Goal: Information Seeking & Learning: Learn about a topic

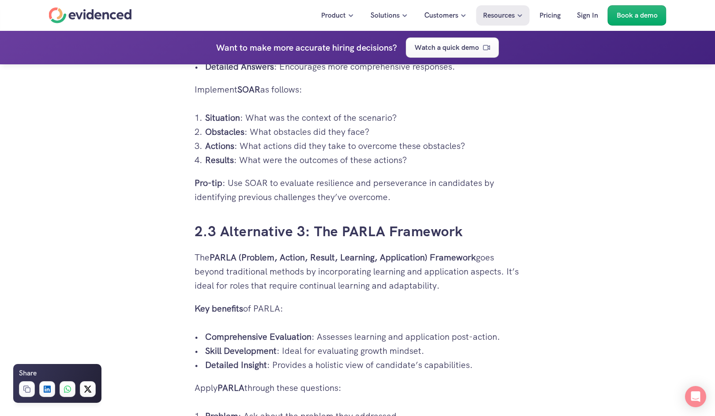
scroll to position [2029, 0]
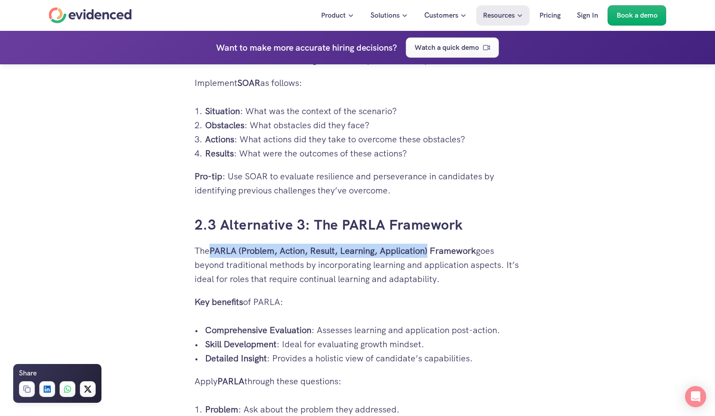
drag, startPoint x: 213, startPoint y: 252, endPoint x: 430, endPoint y: 254, distance: 217.0
click at [430, 254] on strong "PARLA (Problem, Action, Result, Learning, Application) Framework" at bounding box center [343, 250] width 266 height 11
click at [402, 250] on strong "PARLA (Problem, Action, Result, Learning, Application) Framework" at bounding box center [343, 250] width 266 height 11
drag, startPoint x: 195, startPoint y: 249, endPoint x: 477, endPoint y: 251, distance: 282.3
click at [477, 251] on p "The PARLA (Problem, Action, Result, Learning, Application) Framework goes beyon…" at bounding box center [358, 265] width 326 height 42
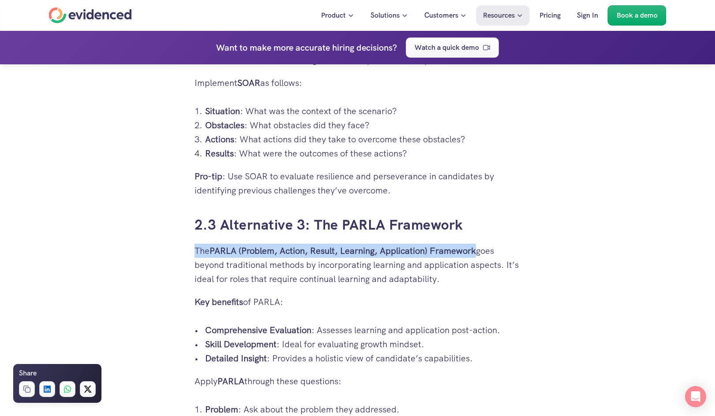
copy p "The PARLA (Problem, Action, Result, Learning, Application) Framework"
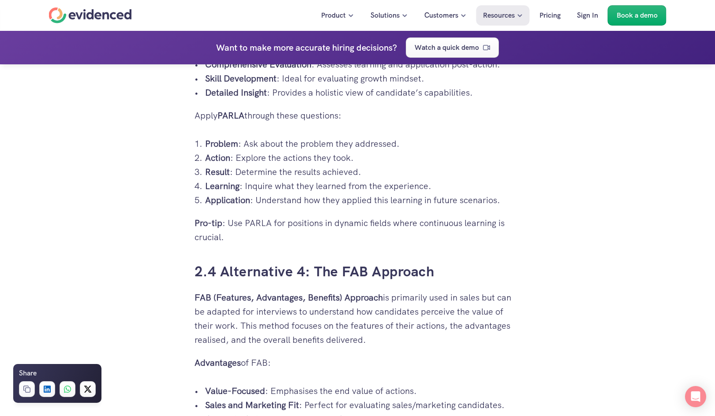
scroll to position [2294, 0]
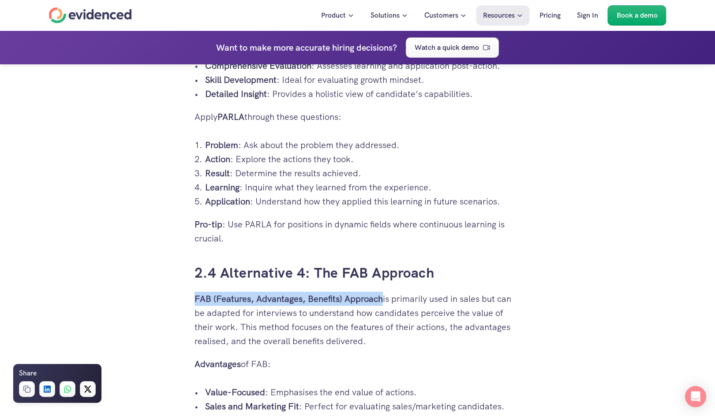
drag, startPoint x: 195, startPoint y: 299, endPoint x: 382, endPoint y: 300, distance: 186.6
click at [382, 300] on strong "FAB (Features, Advantages, Benefits) Approach" at bounding box center [289, 298] width 188 height 11
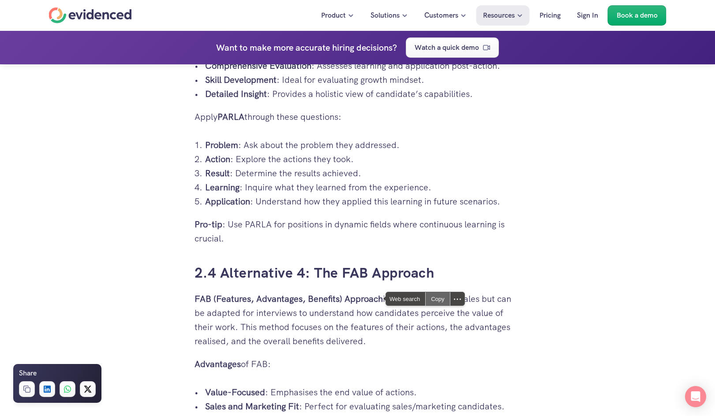
click at [438, 300] on div "Copy" at bounding box center [438, 298] width 24 height 13
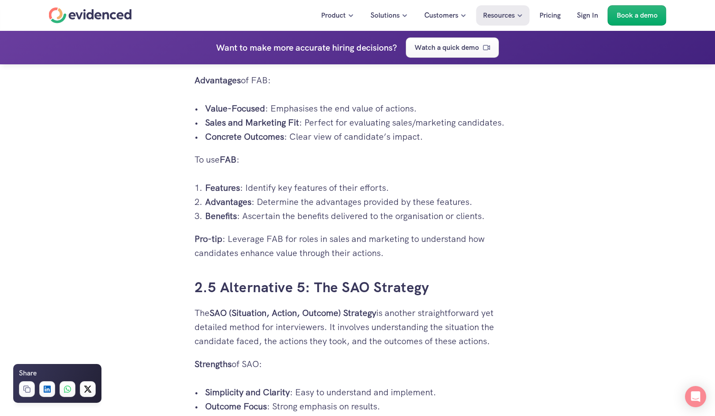
scroll to position [2603, 0]
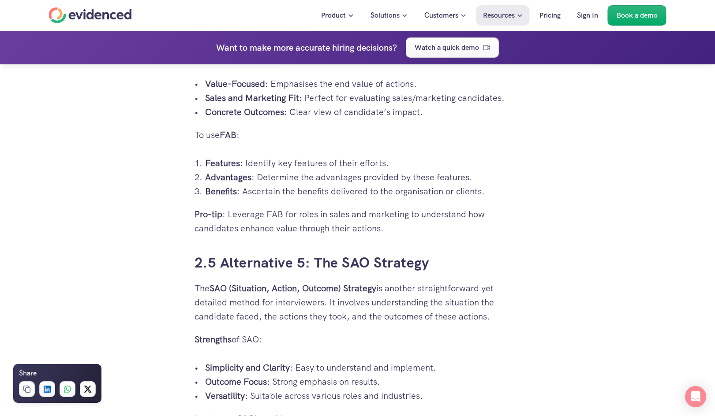
click at [614, 169] on div "Hiring the right candidate can be as overwhelming as finding a needle in a hays…" at bounding box center [357, 146] width 715 height 5033
drag, startPoint x: 214, startPoint y: 287, endPoint x: 379, endPoint y: 286, distance: 165.9
click at [379, 286] on p "The SAO (Situation, Action, Outcome) Strategy is another straightforward yet de…" at bounding box center [358, 302] width 326 height 42
click at [432, 285] on div "Copy" at bounding box center [435, 288] width 24 height 13
click at [592, 129] on div "Hiring the right candidate can be as overwhelming as finding a needle in a hays…" at bounding box center [357, 146] width 715 height 5033
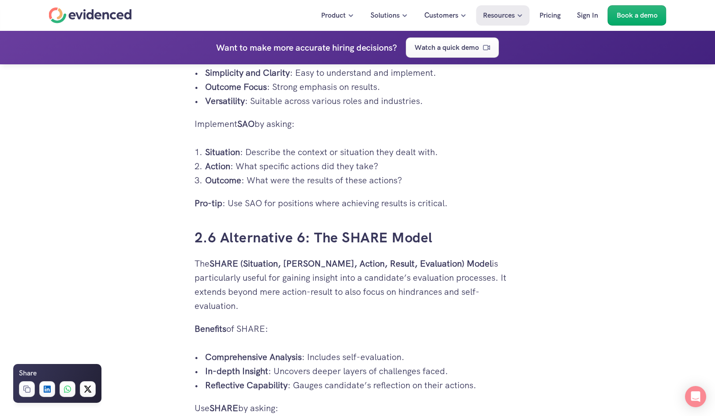
scroll to position [2911, 0]
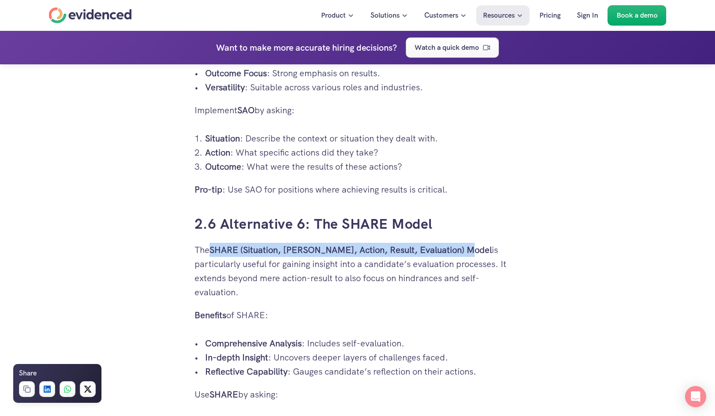
drag, startPoint x: 212, startPoint y: 251, endPoint x: 466, endPoint y: 250, distance: 254.1
click at [466, 250] on p "The SHARE (Situation, [PERSON_NAME], Action, Result, Evaluation) Model is parti…" at bounding box center [358, 271] width 326 height 56
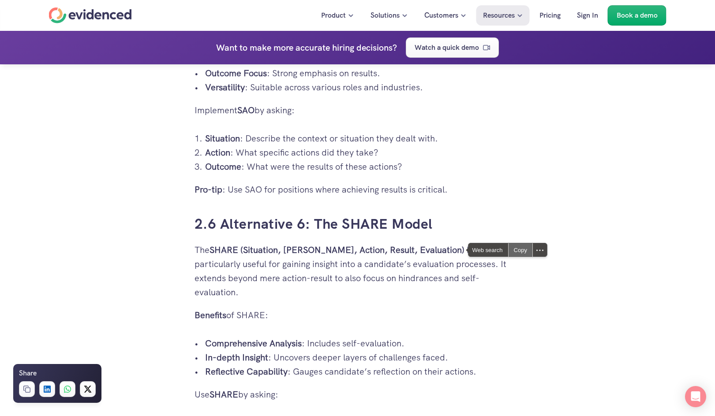
click at [517, 251] on div "Copy" at bounding box center [521, 249] width 24 height 13
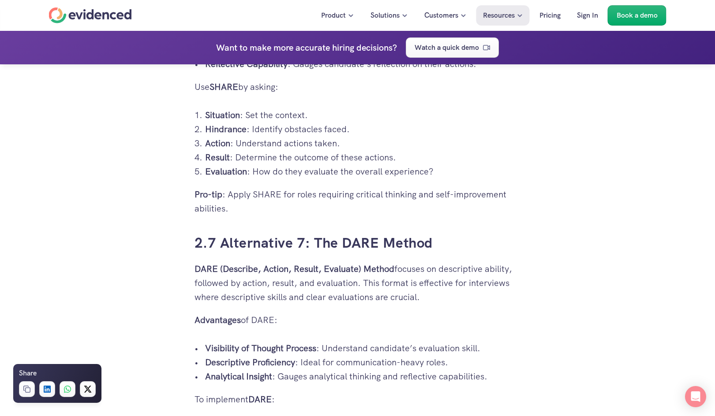
scroll to position [3220, 0]
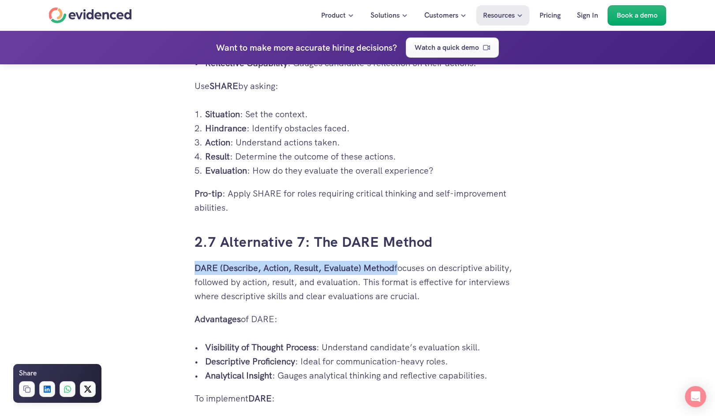
drag, startPoint x: 195, startPoint y: 270, endPoint x: 397, endPoint y: 271, distance: 201.6
click at [397, 271] on p "DARE (Describe, Action, Result, Evaluate) Method focuses on descriptive ability…" at bounding box center [358, 282] width 326 height 42
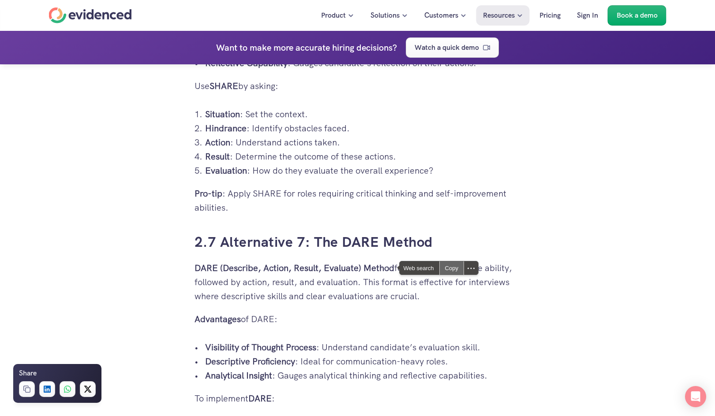
click at [449, 266] on div "Copy" at bounding box center [452, 268] width 24 height 13
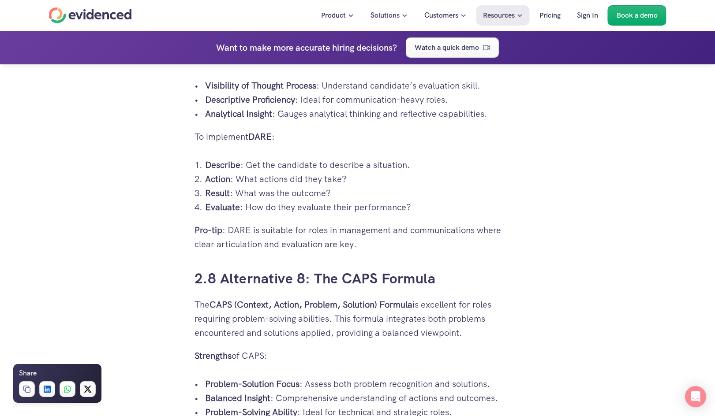
scroll to position [3485, 0]
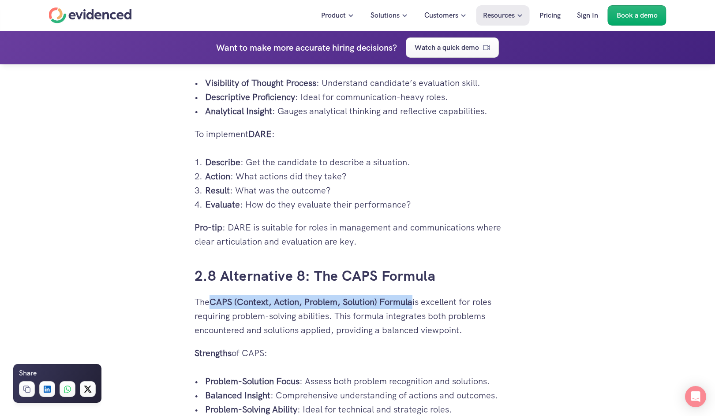
drag, startPoint x: 214, startPoint y: 304, endPoint x: 414, endPoint y: 302, distance: 200.7
click at [412, 302] on strong "CAPS (Context, Action, Problem, Solution) Formula" at bounding box center [311, 301] width 203 height 11
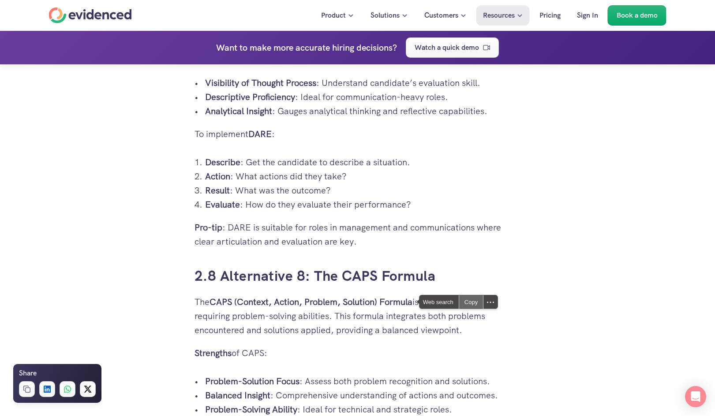
click at [471, 304] on div "Copy" at bounding box center [471, 302] width 24 height 13
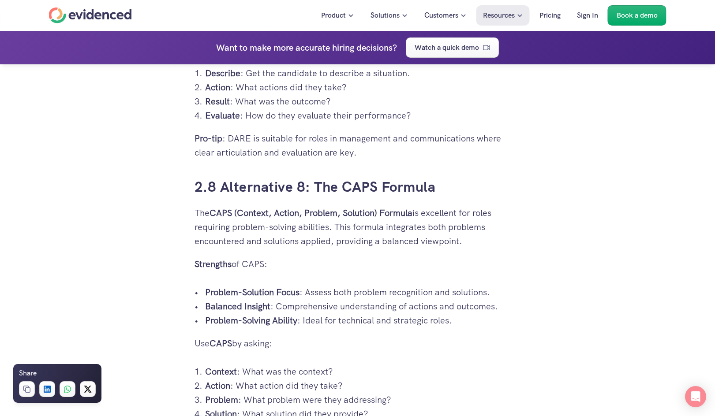
scroll to position [3573, 0]
